Goal: Transaction & Acquisition: Download file/media

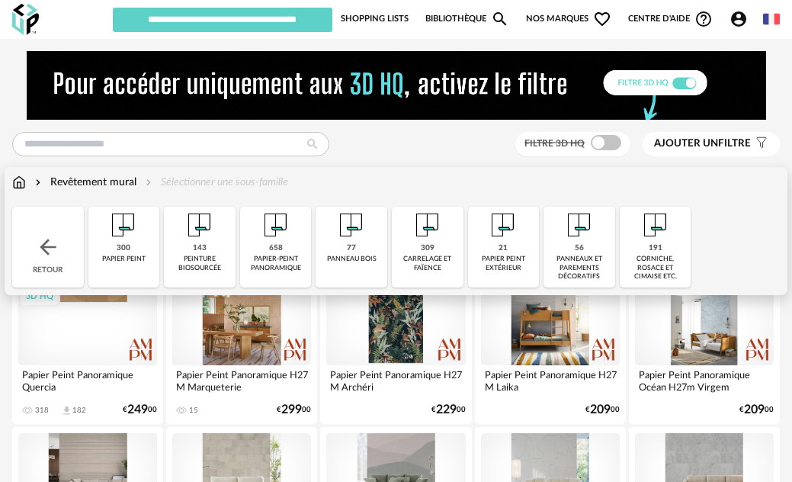
click at [19, 179] on img at bounding box center [19, 182] width 14 height 15
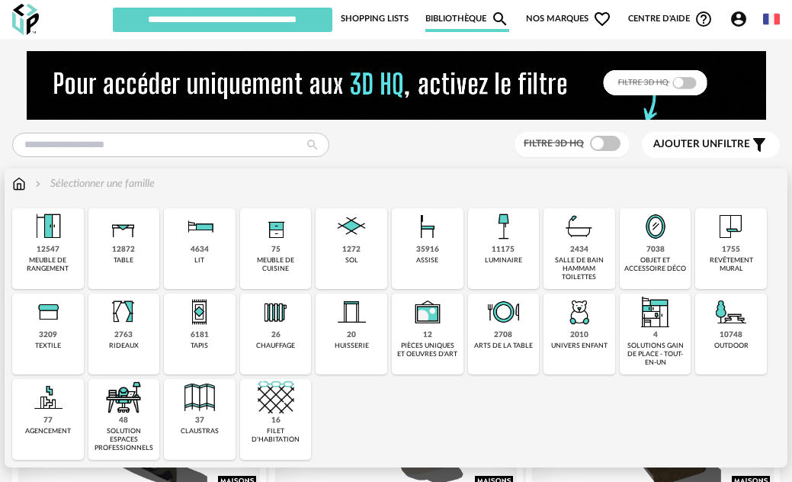
click at [730, 249] on div "1755" at bounding box center [731, 250] width 18 height 10
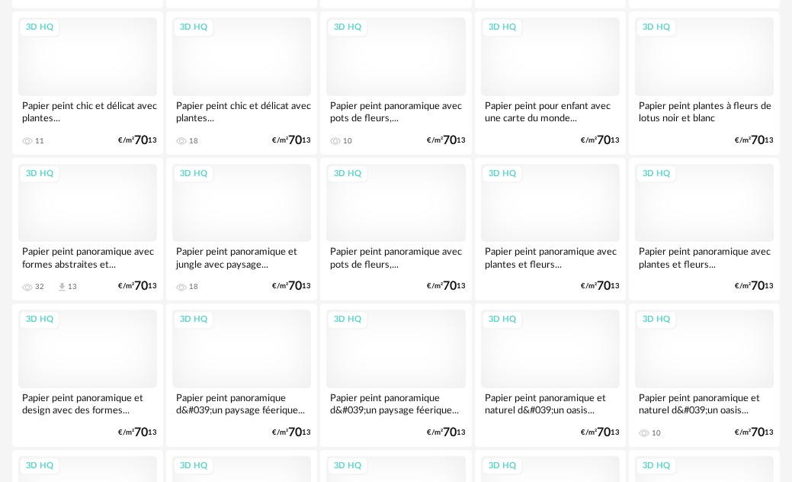
scroll to position [1449, 0]
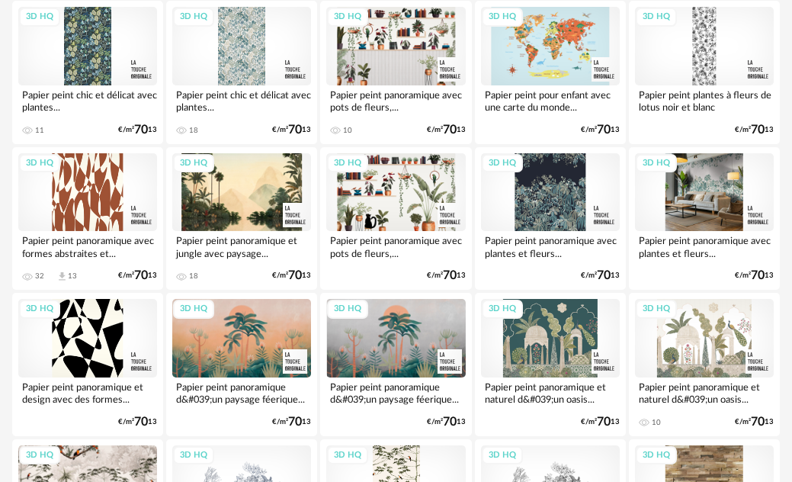
click at [707, 204] on div "3D HQ" at bounding box center [704, 192] width 139 height 78
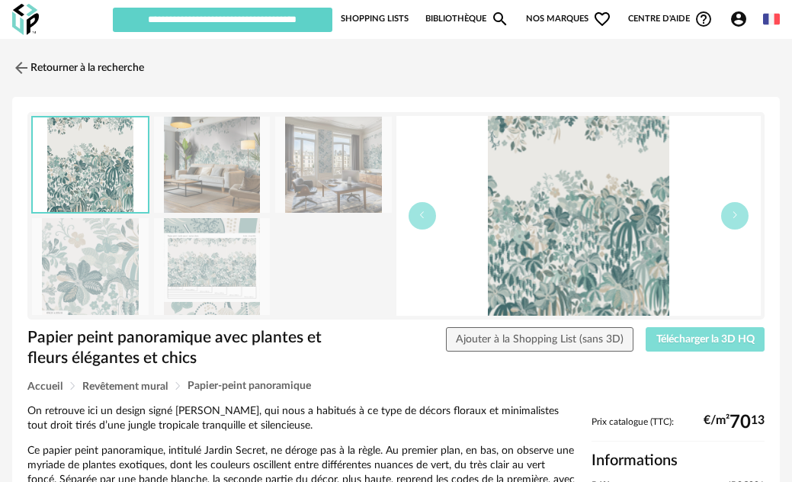
click at [700, 337] on span "Télécharger la 3D HQ" at bounding box center [706, 339] width 98 height 11
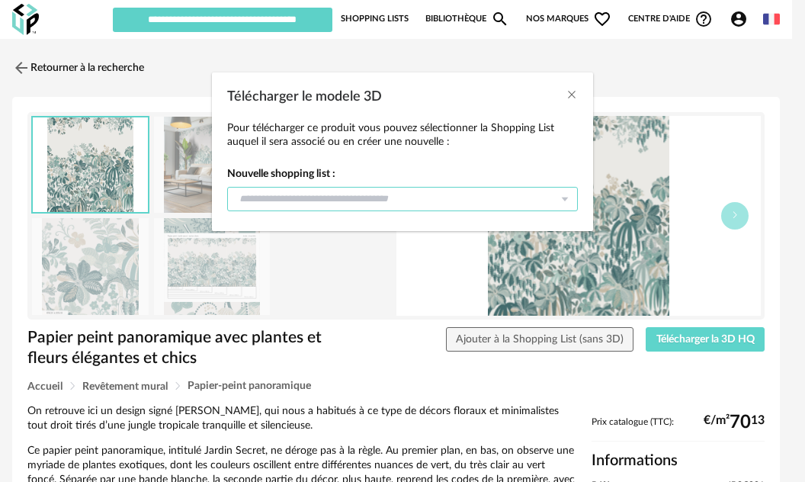
click at [434, 209] on input "Télécharger le modele 3D" at bounding box center [402, 199] width 351 height 24
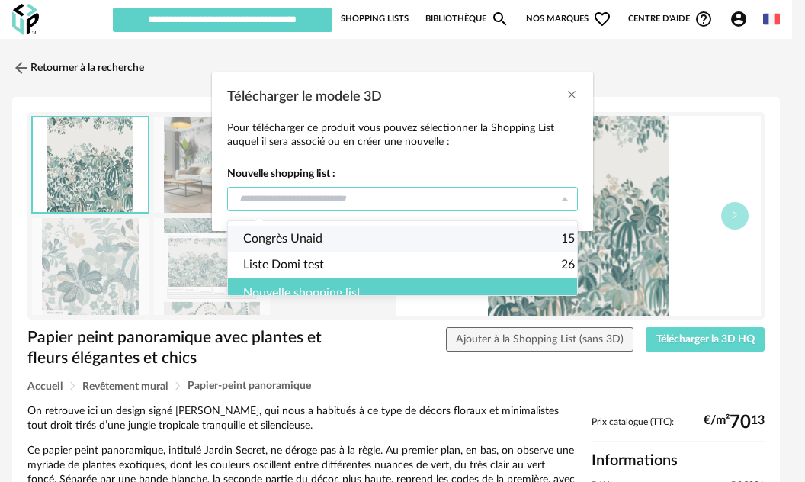
click at [347, 236] on li "Congrès Unaid 15" at bounding box center [409, 239] width 362 height 26
type input "**********"
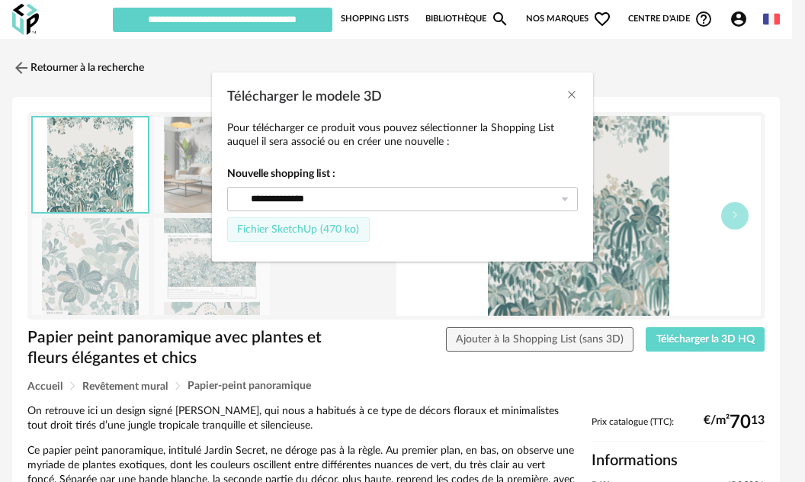
click at [257, 227] on span "Fichier SketchUp (470 ko)" at bounding box center [298, 229] width 122 height 11
type input "**********"
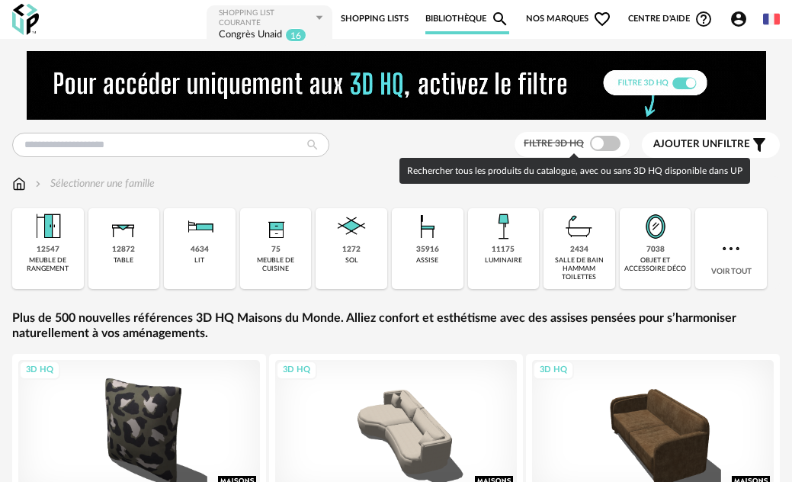
click at [617, 140] on span at bounding box center [605, 143] width 31 height 15
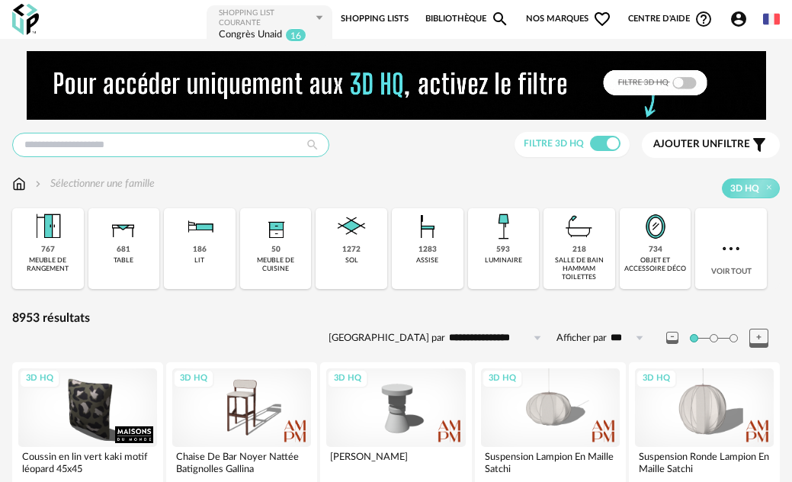
click at [147, 149] on input "text" at bounding box center [170, 145] width 317 height 24
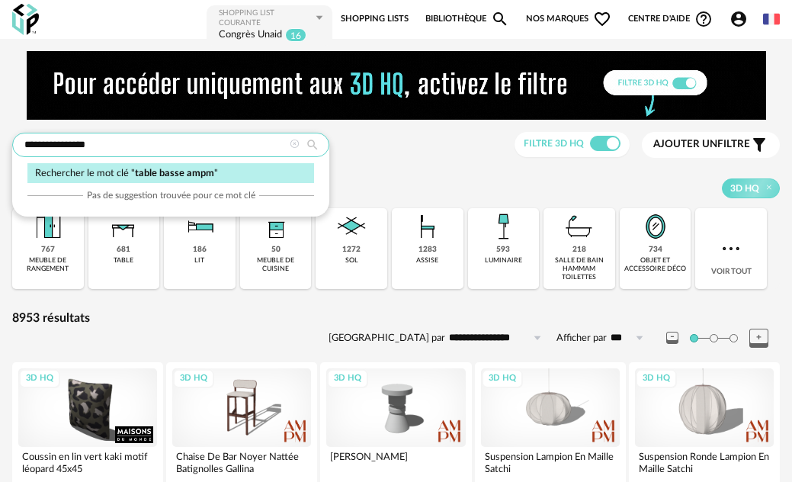
type input "**********"
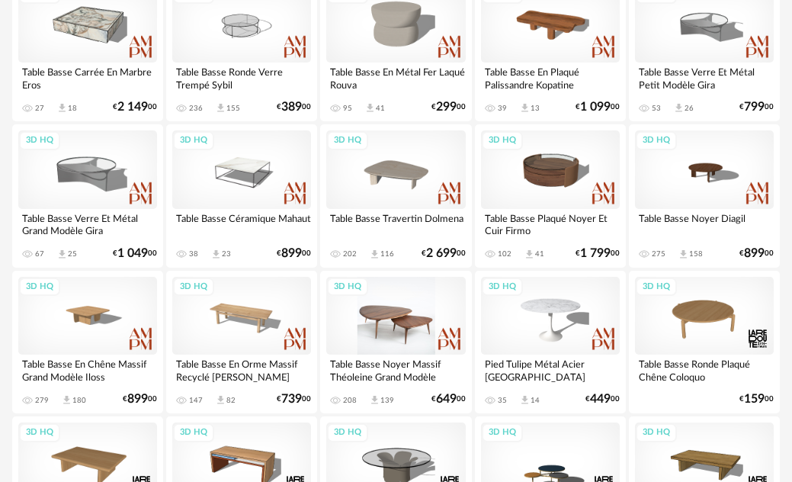
scroll to position [458, 0]
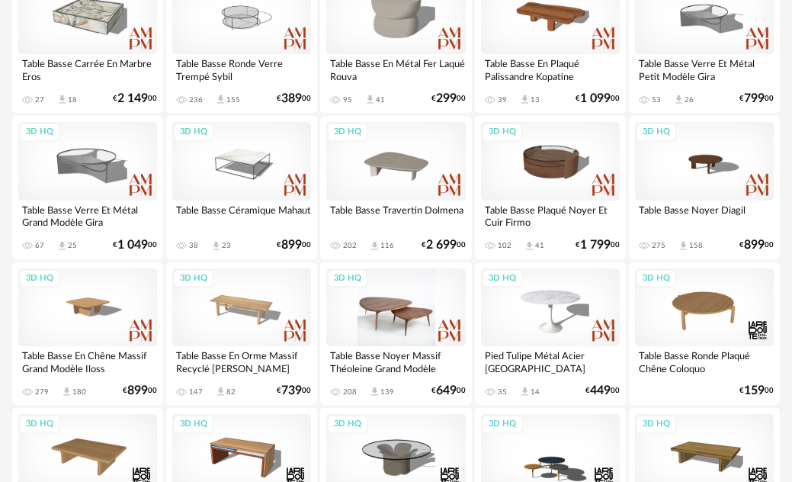
click at [390, 304] on div "3D HQ" at bounding box center [395, 307] width 139 height 78
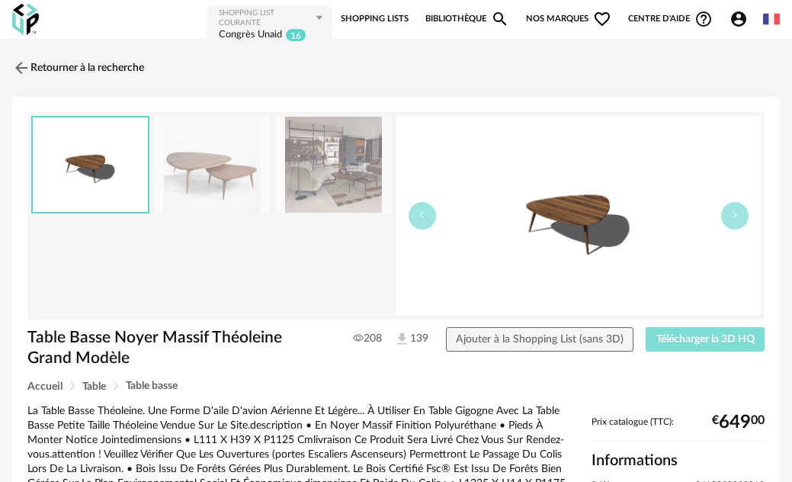
click at [731, 336] on span "Télécharger la 3D HQ" at bounding box center [706, 339] width 98 height 11
